Goal: Communication & Community: Share content

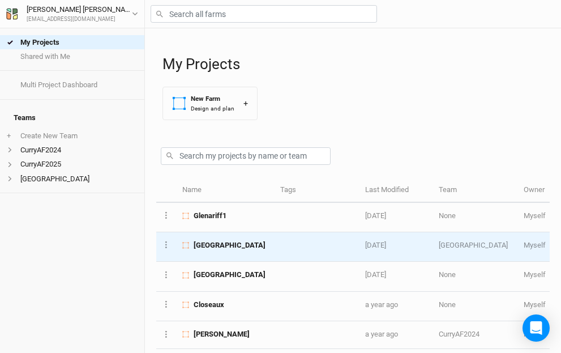
click at [202, 243] on span "[GEOGRAPHIC_DATA]" at bounding box center [230, 245] width 72 height 10
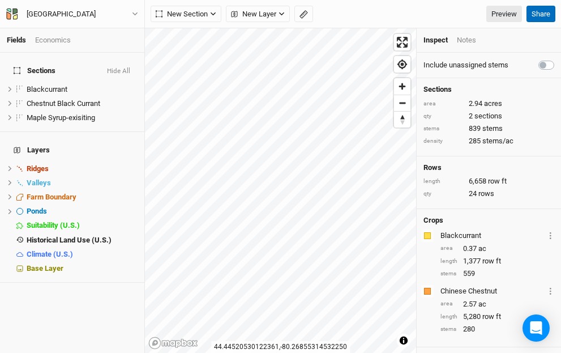
click at [542, 10] on button "Share" at bounding box center [541, 14] width 29 height 17
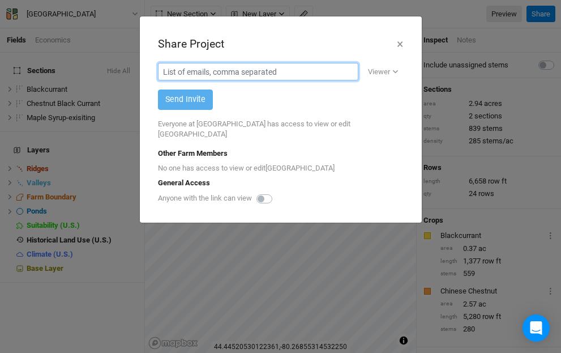
click at [200, 70] on input "text" at bounding box center [258, 72] width 200 height 18
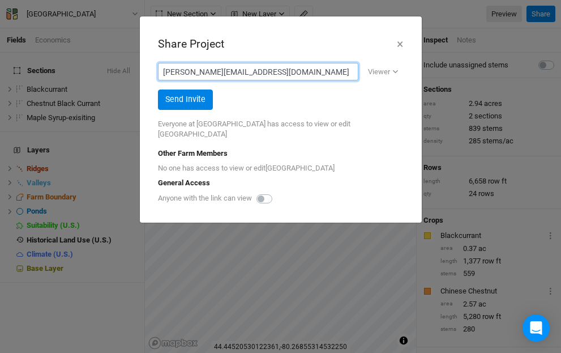
click at [224, 72] on input "[PERSON_NAME][EMAIL_ADDRESS][DOMAIN_NAME]" at bounding box center [258, 72] width 200 height 18
type input "[PERSON_NAME][EMAIL_ADDRESS][DOMAIN_NAME]"
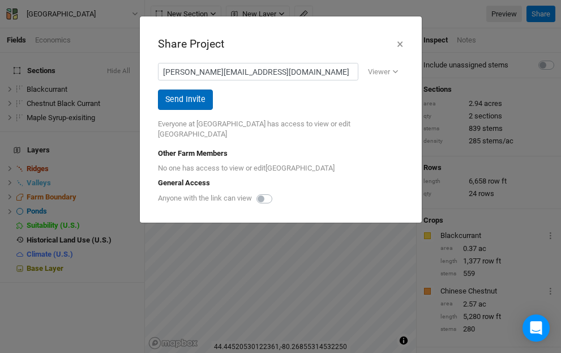
click at [193, 95] on button "Send Invite" at bounding box center [185, 99] width 55 height 20
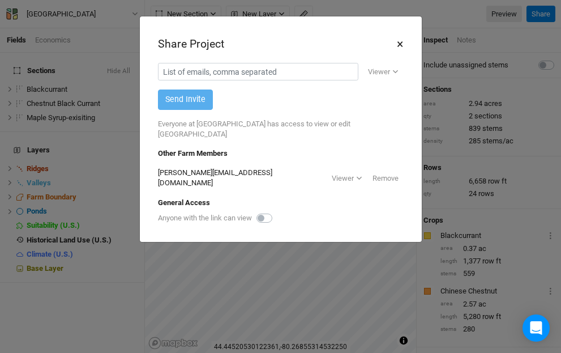
click at [398, 42] on button "×" at bounding box center [399, 44] width 7 height 19
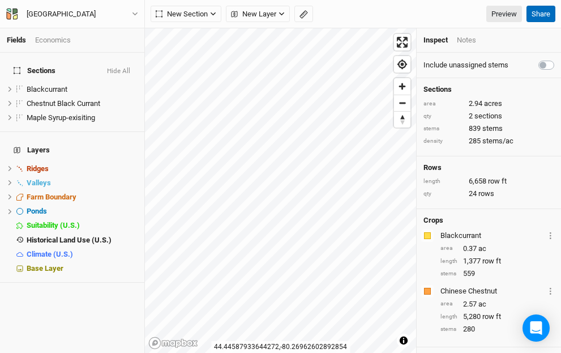
click at [543, 12] on button "Share" at bounding box center [541, 14] width 29 height 17
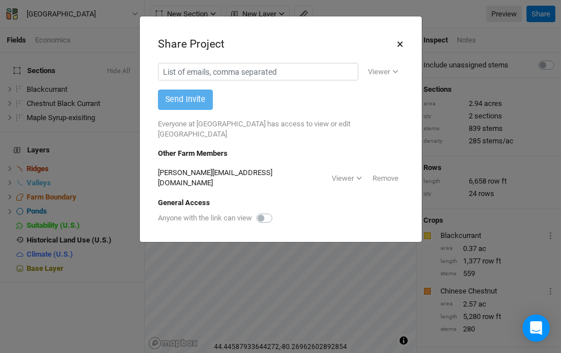
click at [400, 43] on button "×" at bounding box center [399, 44] width 7 height 19
